Goal: Task Accomplishment & Management: Use online tool/utility

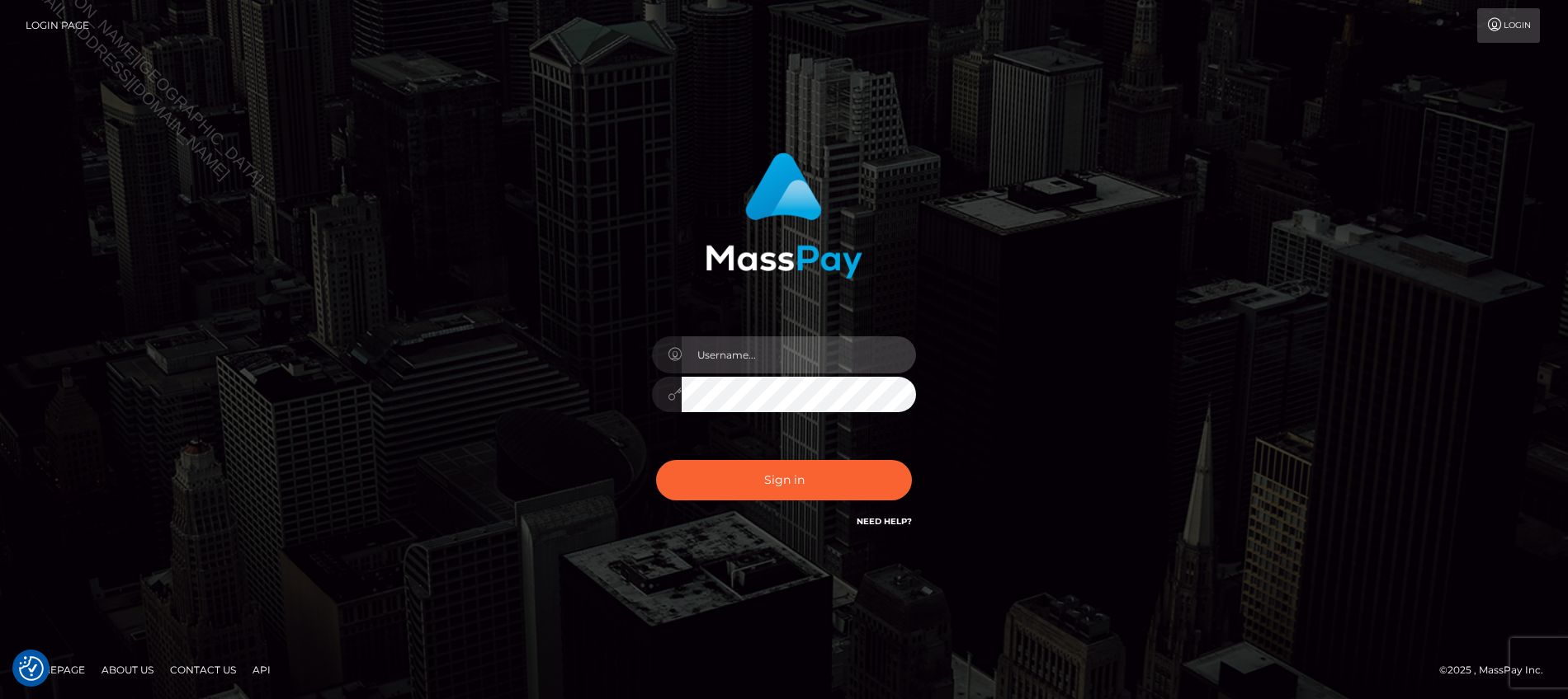
type input "Jiecel"
drag, startPoint x: 785, startPoint y: 644, endPoint x: 826, endPoint y: 292, distance: 354.4
click at [785, 644] on footer "Homepage About Us Contact Us API © 2025 , MassPay Inc." at bounding box center [784, 670] width 1568 height 57
click at [898, 658] on footer "Homepage About Us Contact Us API © 2025 , MassPay Inc." at bounding box center [784, 670] width 1568 height 57
drag, startPoint x: 141, startPoint y: 481, endPoint x: 150, endPoint y: 477, distance: 9.8
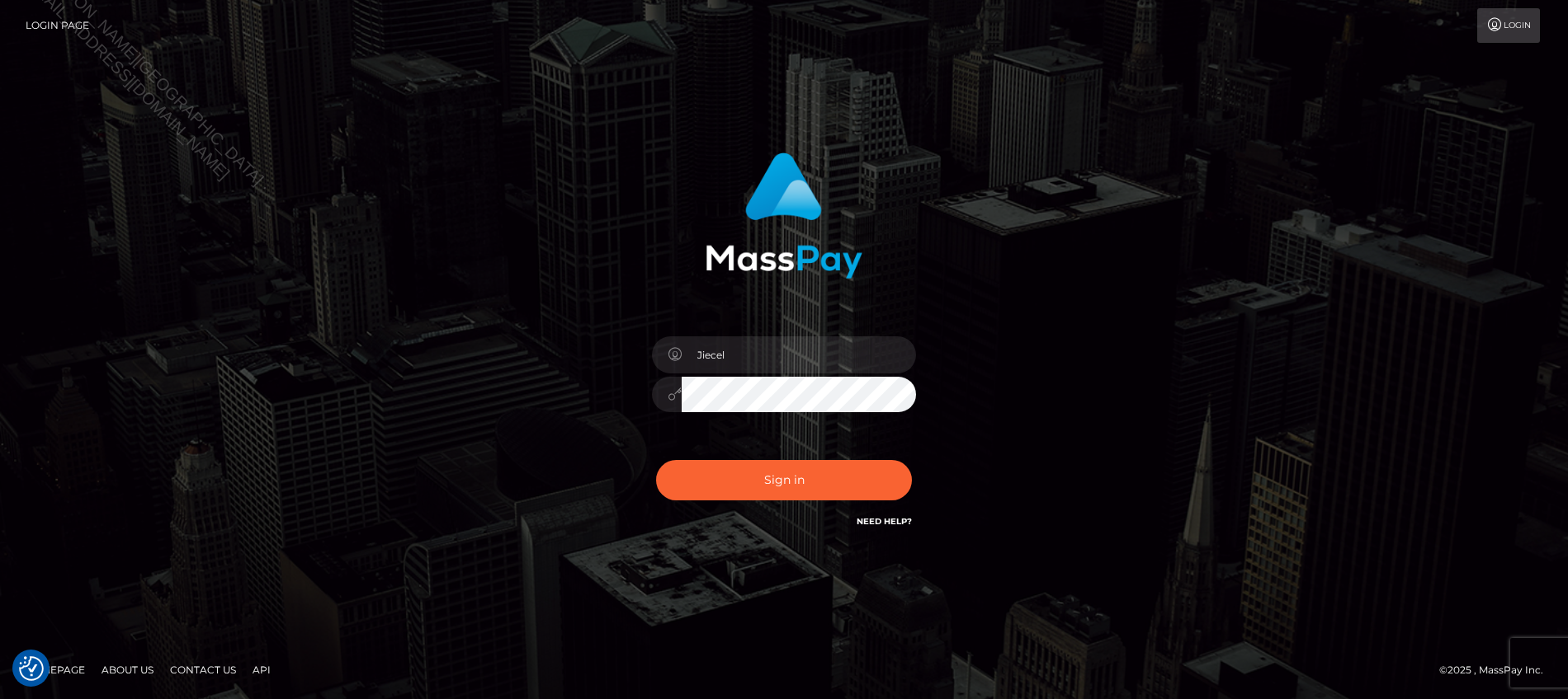
click at [141, 481] on div "Jiecel Sign in" at bounding box center [784, 350] width 1568 height 667
click at [805, 487] on button "Sign in" at bounding box center [784, 481] width 256 height 41
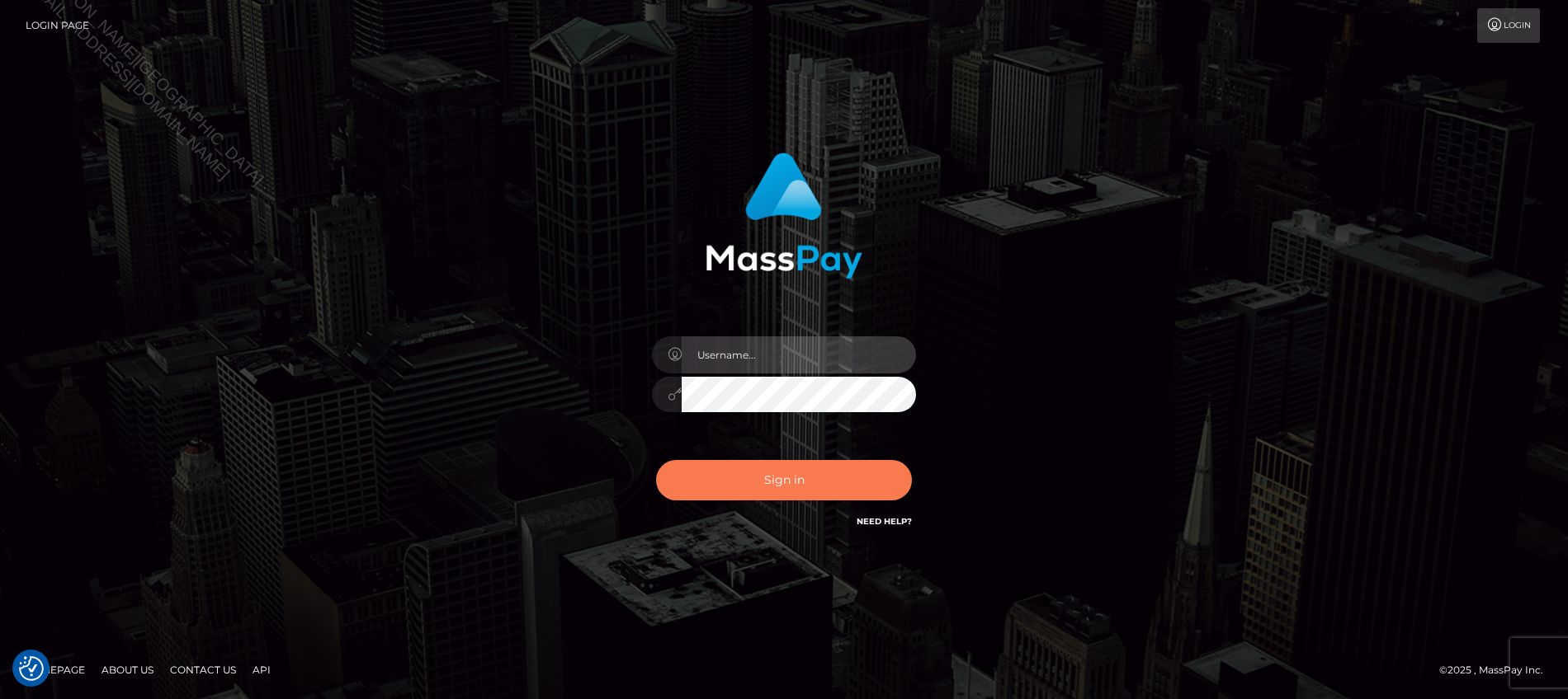
type input "Jiecel"
drag, startPoint x: 834, startPoint y: 463, endPoint x: 773, endPoint y: 525, distance: 87.0
click at [834, 463] on button "Sign in" at bounding box center [784, 481] width 256 height 41
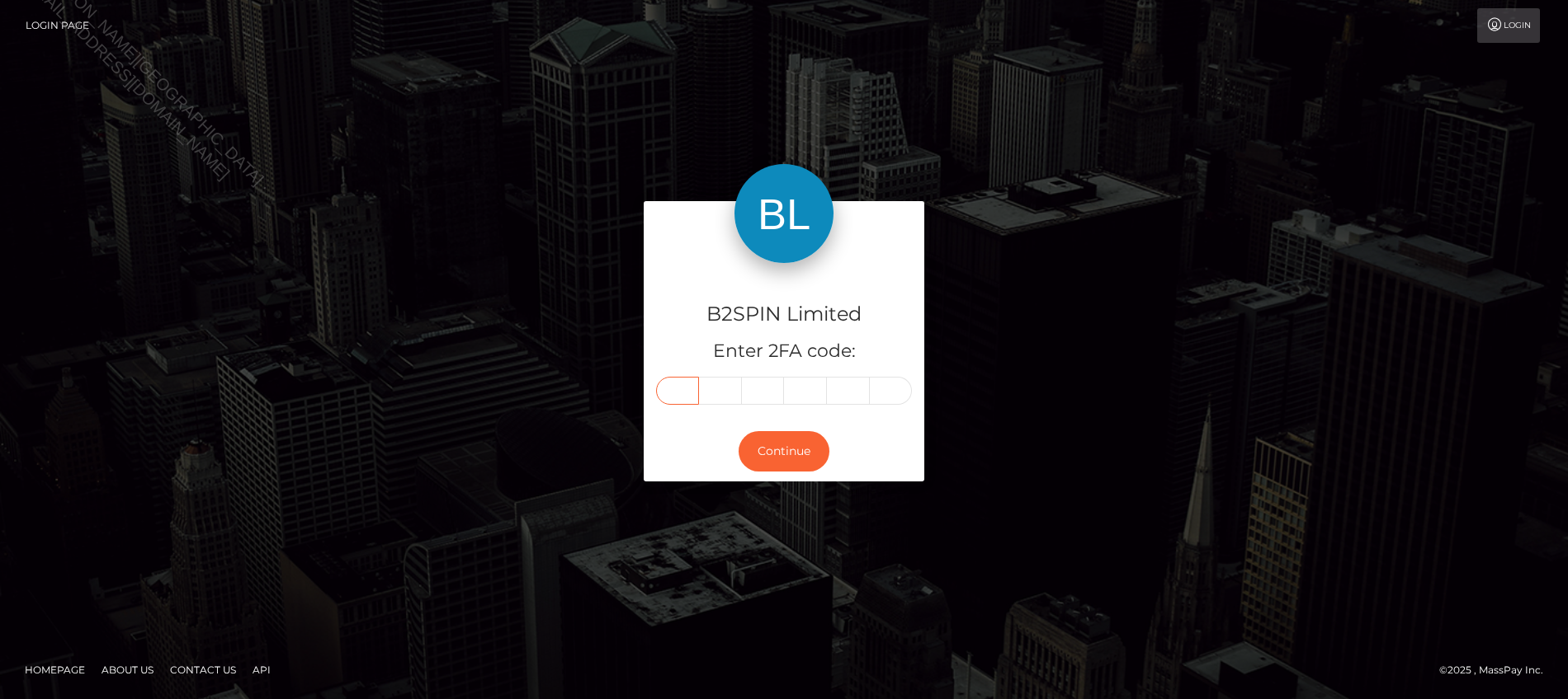
click at [679, 398] on input "text" at bounding box center [677, 391] width 43 height 28
type input "4"
type input "3"
type input "8"
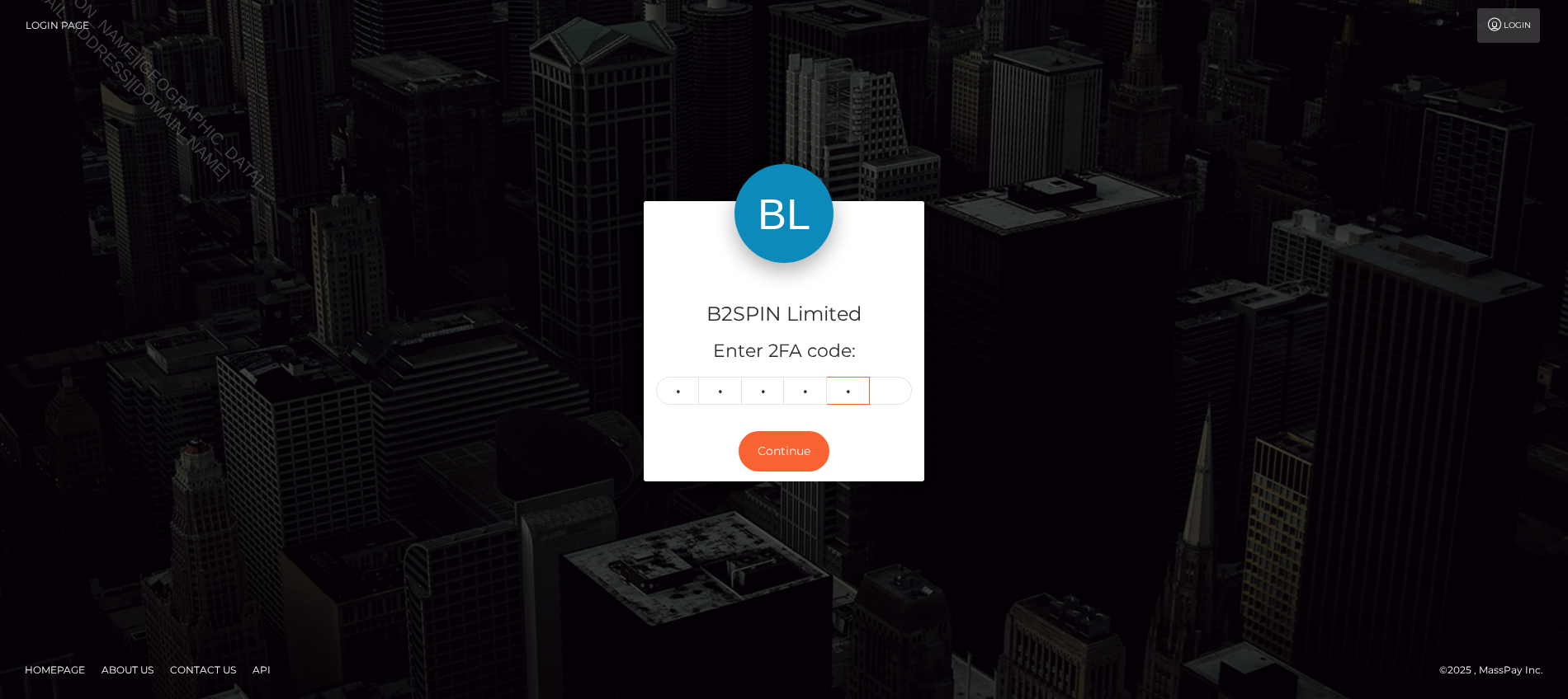
type input "4"
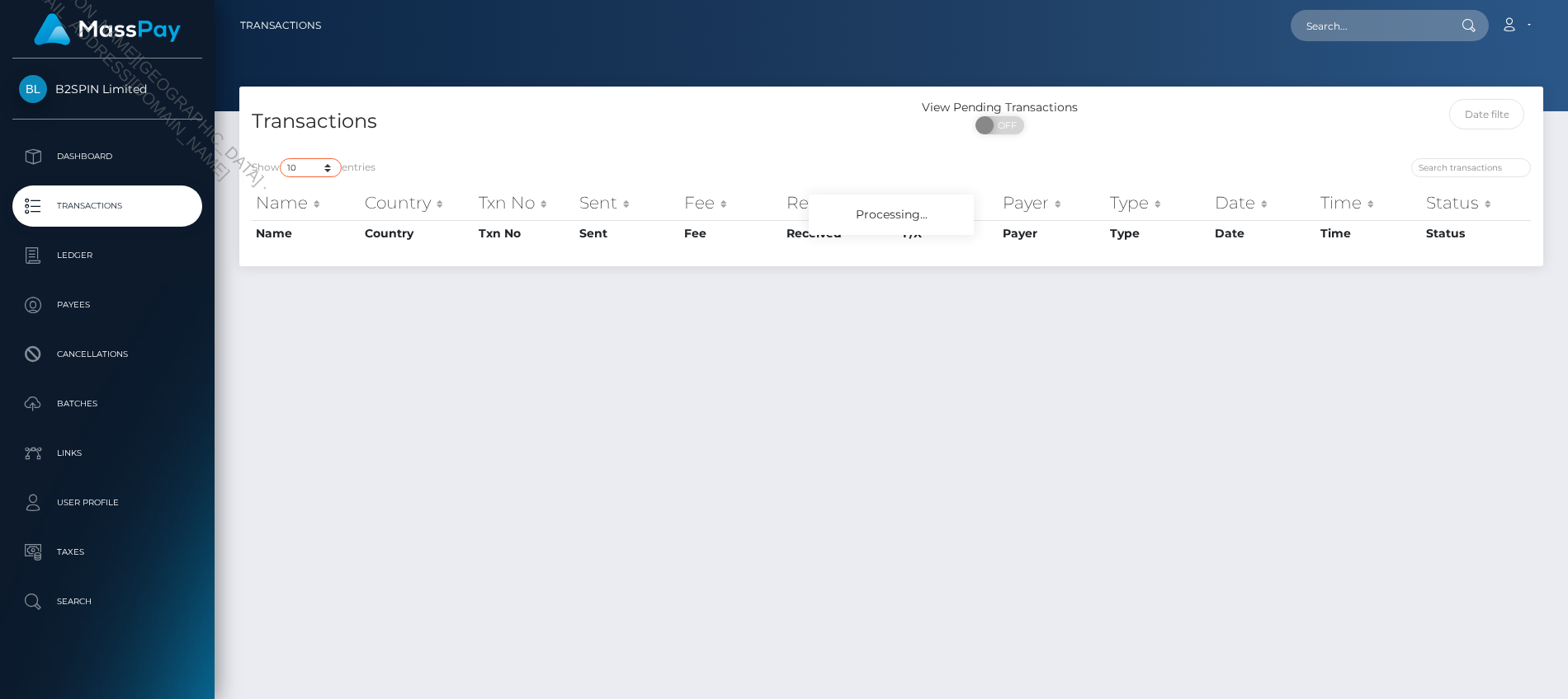
click at [317, 171] on select "10 25 50 100 250 500 1,000 3,500" at bounding box center [311, 167] width 62 height 19
select select "3500"
click at [281, 158] on select "10 25 50 100 250 500 1,000 3,500" at bounding box center [311, 167] width 62 height 19
click at [1018, 129] on span "OFF" at bounding box center [1005, 126] width 42 height 18
checkbox input "true"
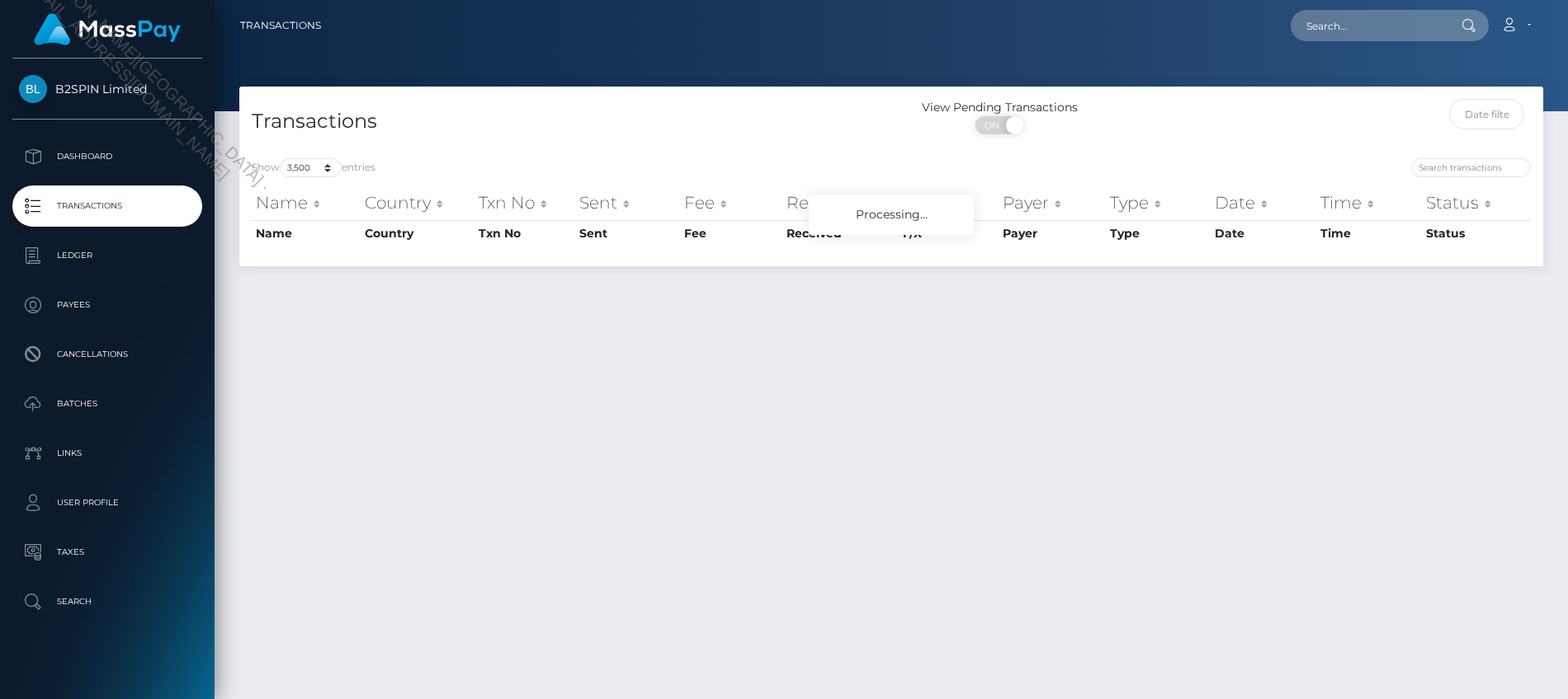
click at [1343, 549] on div "Transactions View Pending Transactions ON OFF Show 10 25 50 100 250 500 1,000 3…" at bounding box center [891, 386] width 1353 height 598
click at [1075, 669] on div "Transactions View Pending Transactions ON OFF Show 10 25 50 100 250 500 1,000 3…" at bounding box center [891, 386] width 1353 height 598
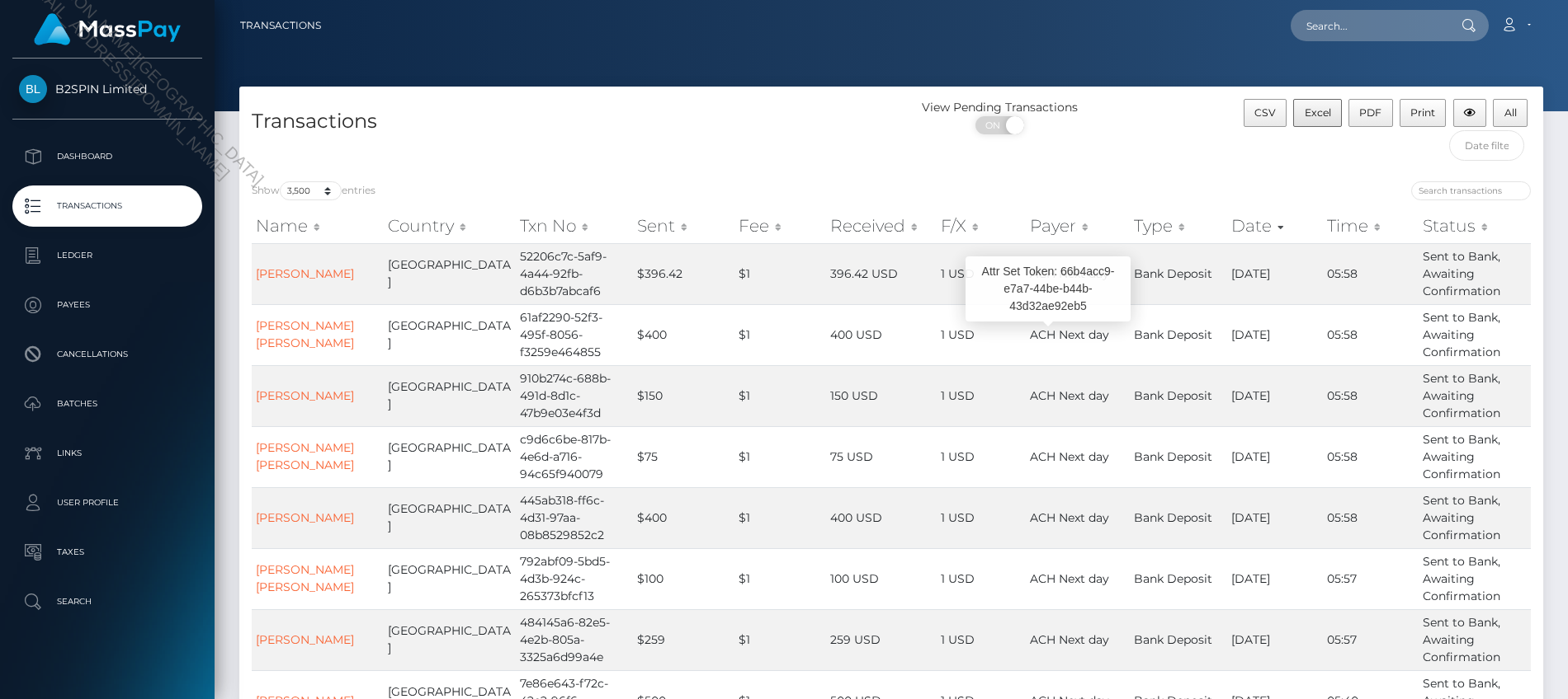
click at [859, 148] on div "Transactions" at bounding box center [565, 133] width 652 height 70
click at [1323, 116] on span "Excel" at bounding box center [1318, 113] width 27 height 13
click at [173, 684] on div "B2SPIN Limited Dashboard Transactions Ledger Payees Cancellations Batches" at bounding box center [107, 377] width 215 height 638
